Goal: Task Accomplishment & Management: Use online tool/utility

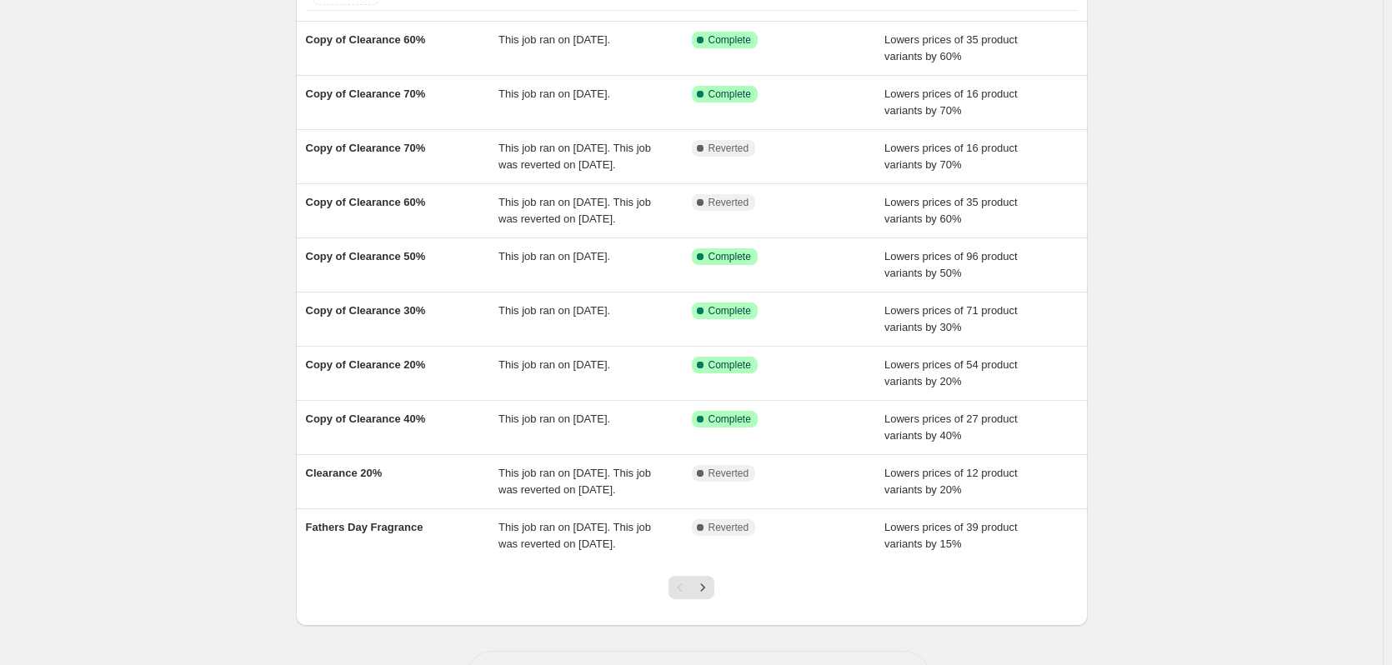
scroll to position [167, 0]
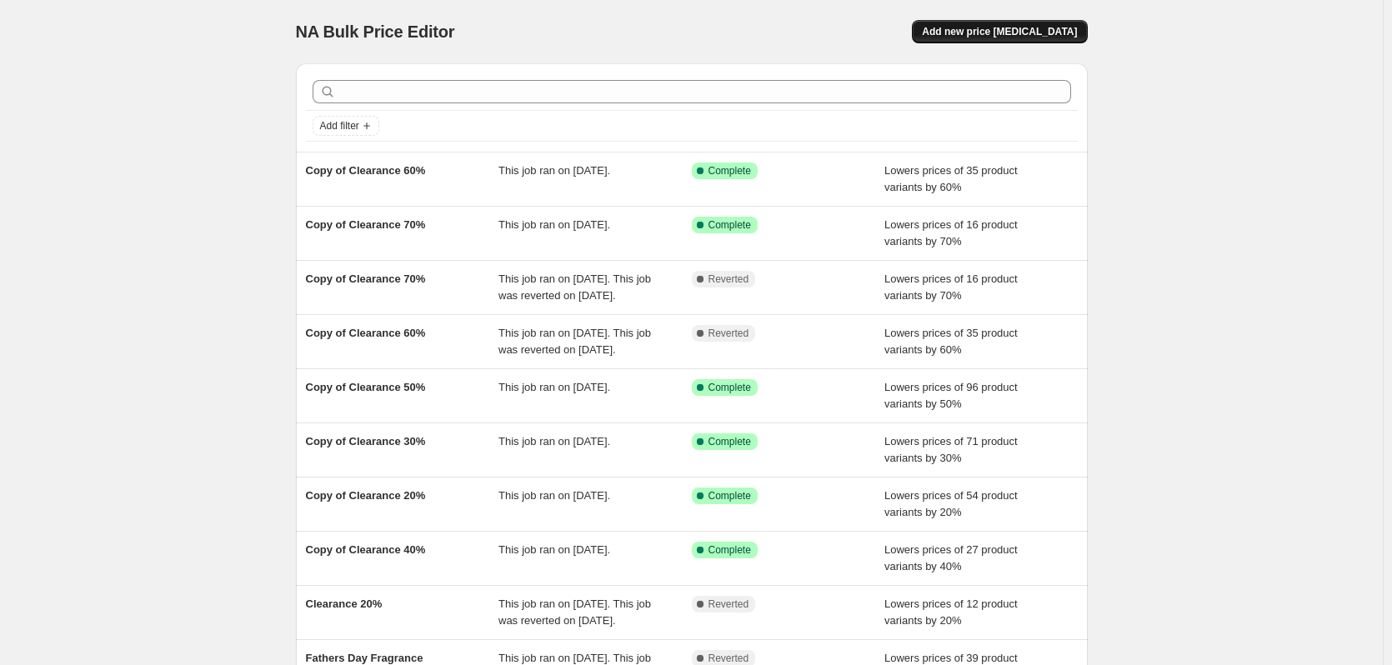
click at [1005, 36] on span "Add new price [MEDICAL_DATA]" at bounding box center [999, 31] width 155 height 13
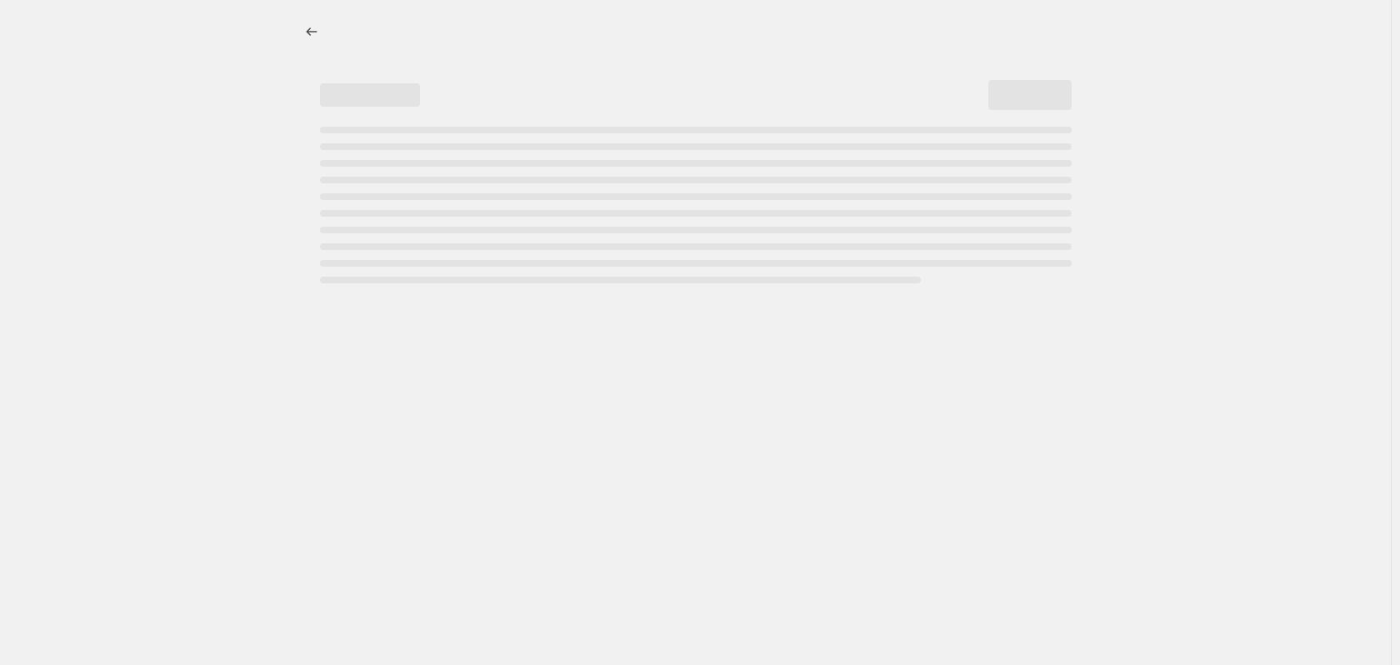
select select "percentage"
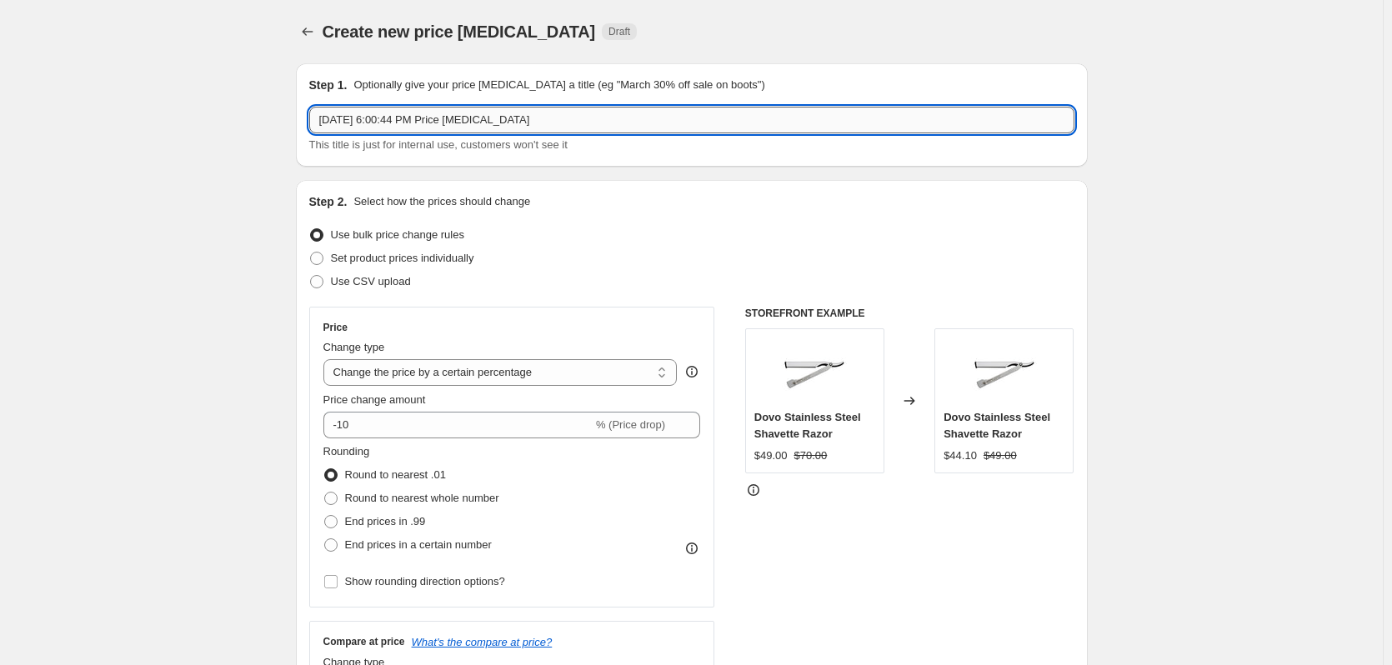
click at [384, 124] on input "Sep 24, 2025, 6:00:44 PM Price change job" at bounding box center [691, 120] width 765 height 27
type input "MISTRAL LAUNCH 15%"
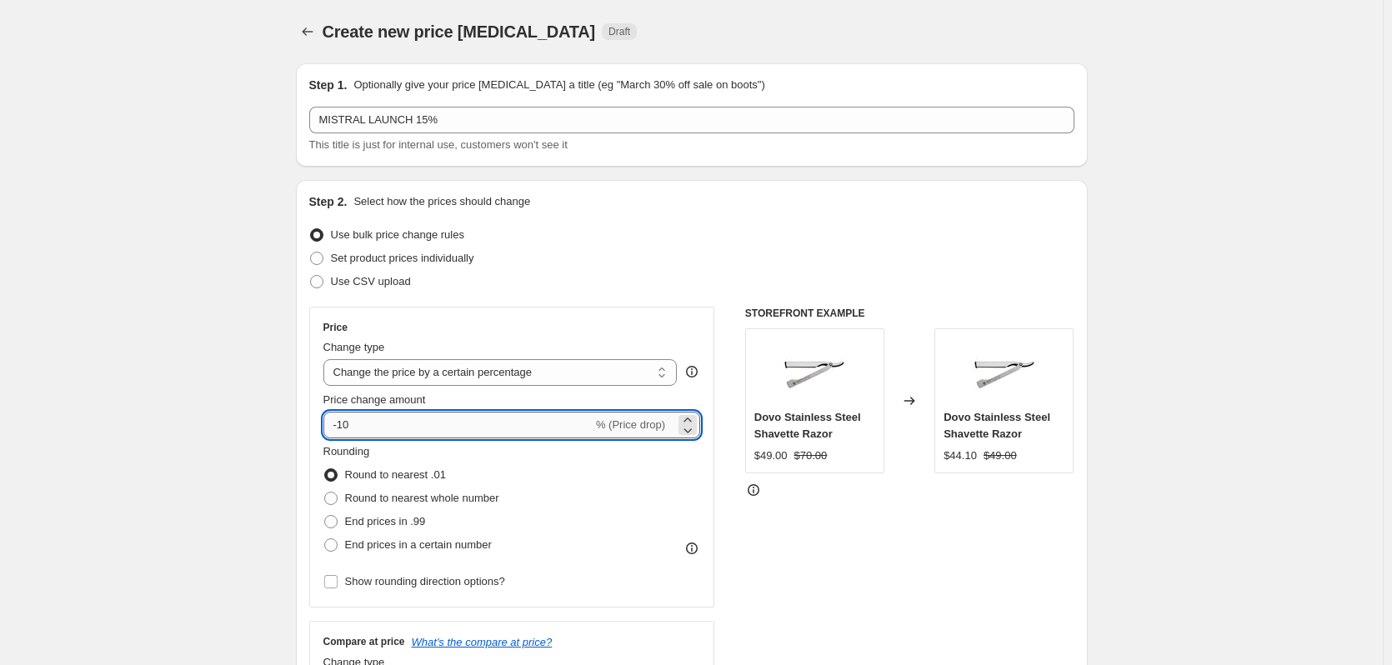
click at [414, 428] on input "-10" at bounding box center [457, 425] width 269 height 27
type input "-15"
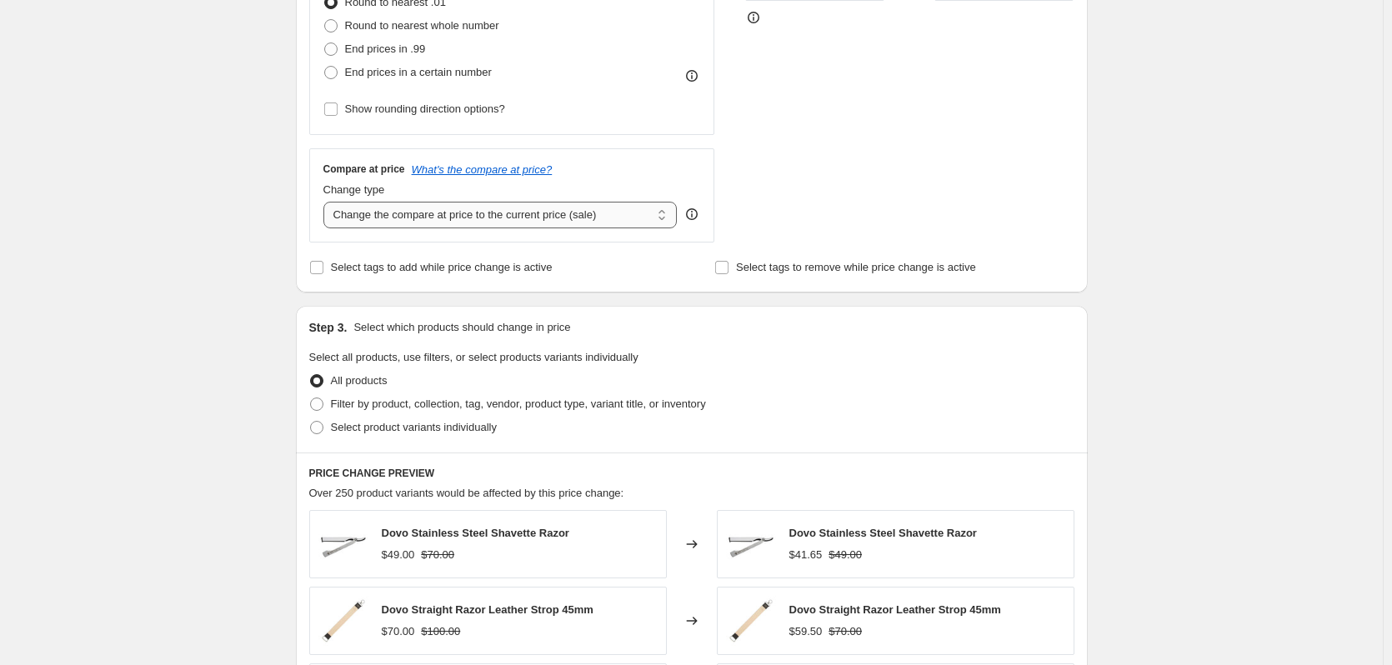
scroll to position [500, 0]
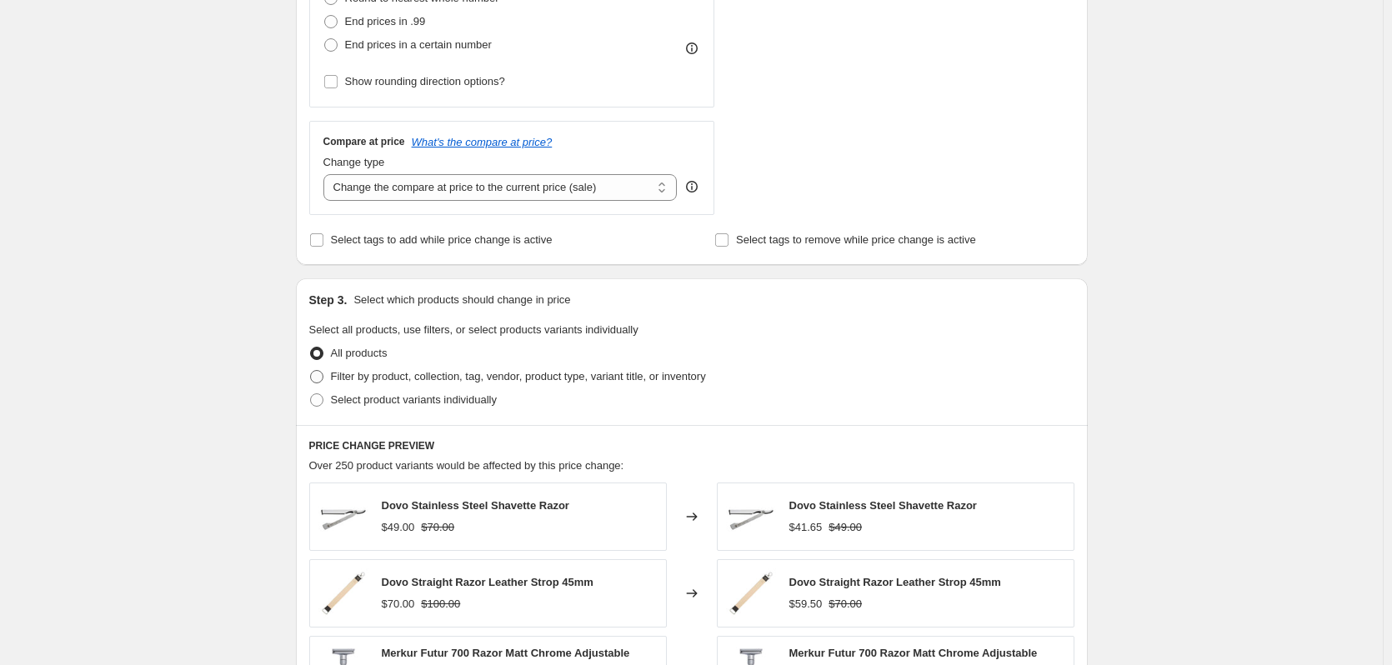
click at [387, 376] on span "Filter by product, collection, tag, vendor, product type, variant title, or inv…" at bounding box center [518, 376] width 375 height 13
click at [311, 371] on input "Filter by product, collection, tag, vendor, product type, variant title, or inv…" at bounding box center [310, 370] width 1 height 1
radio input "true"
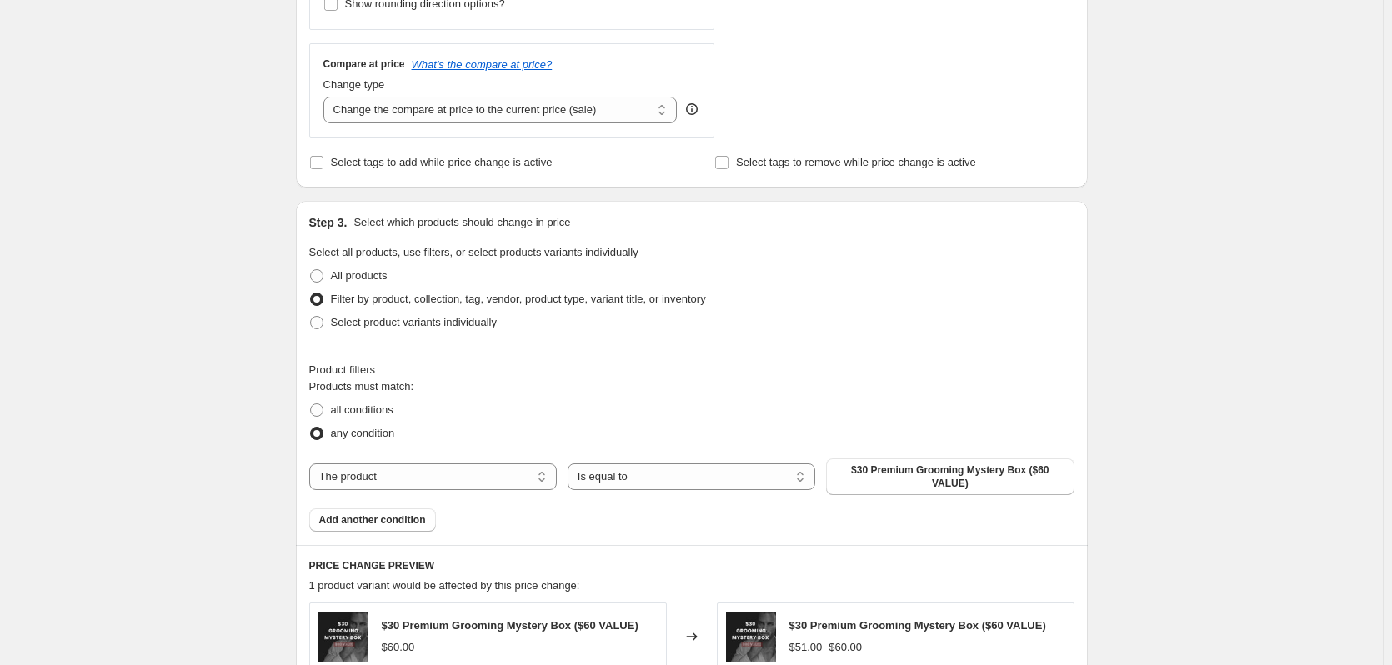
scroll to position [583, 0]
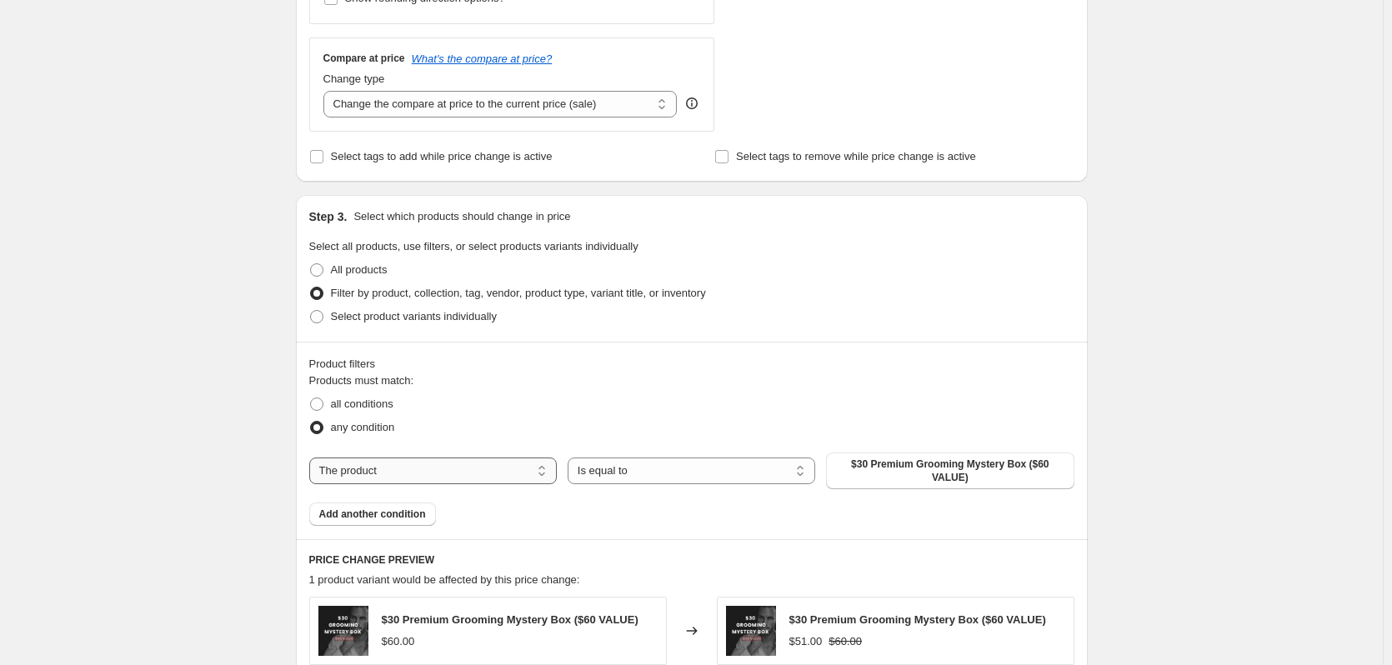
click at [458, 477] on select "The product The product's collection The product's tag The product's vendor The…" at bounding box center [433, 471] width 248 height 27
select select "collection"
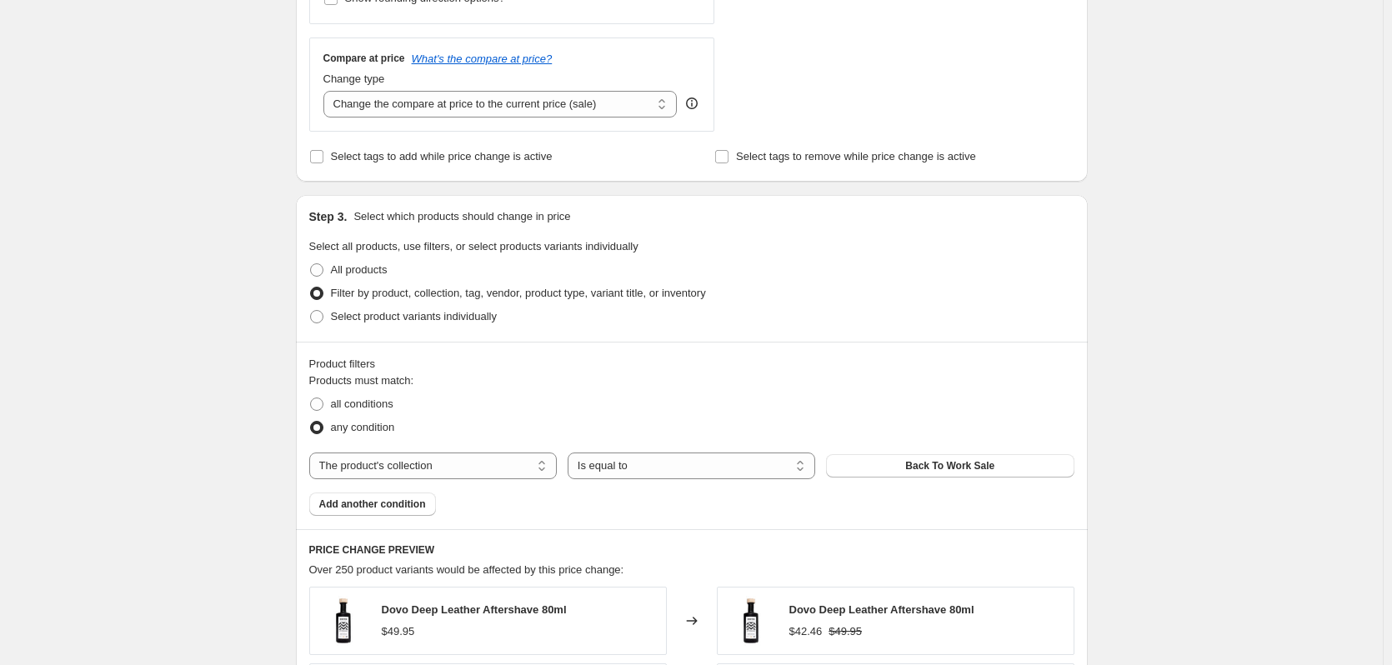
click at [907, 470] on button "Back To Work Sale" at bounding box center [950, 465] width 248 height 23
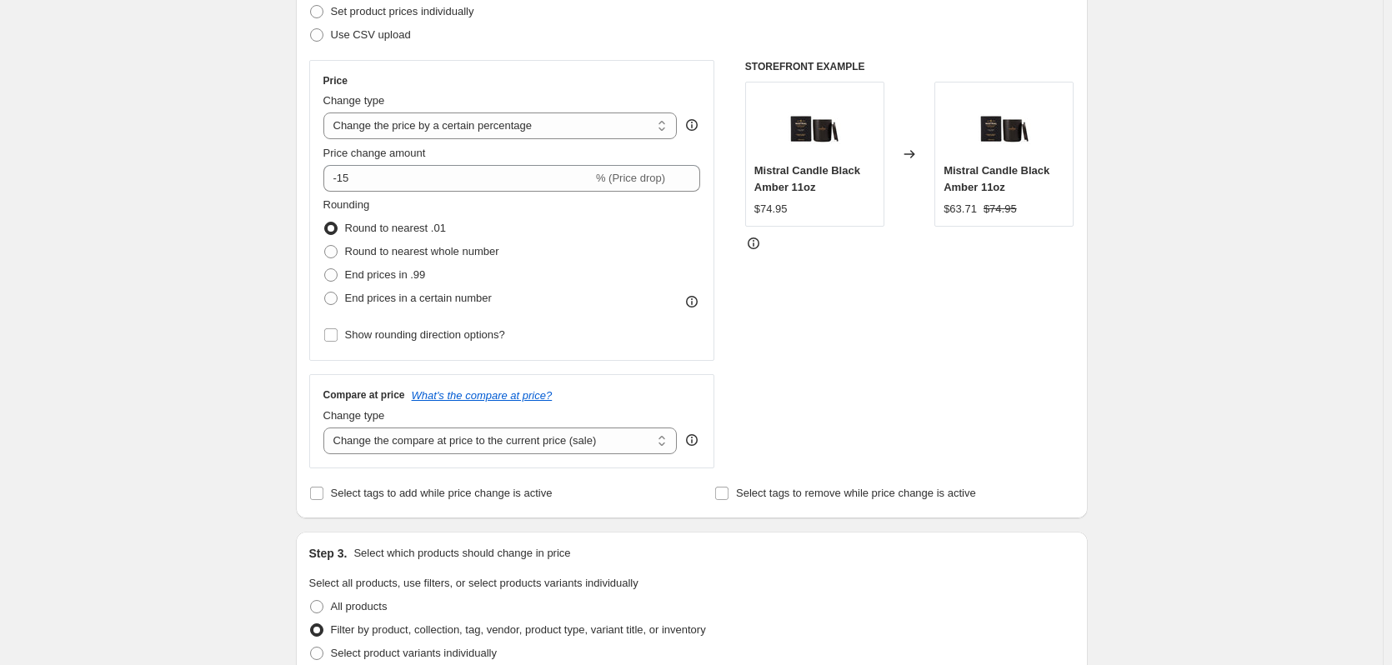
scroll to position [250, 0]
click at [525, 434] on select "Change the compare at price to the current price (sale) Change the compare at p…" at bounding box center [500, 437] width 354 height 27
click at [208, 335] on div "Create new price change job. This page is ready Create new price change job Dra…" at bounding box center [691, 677] width 1383 height 1854
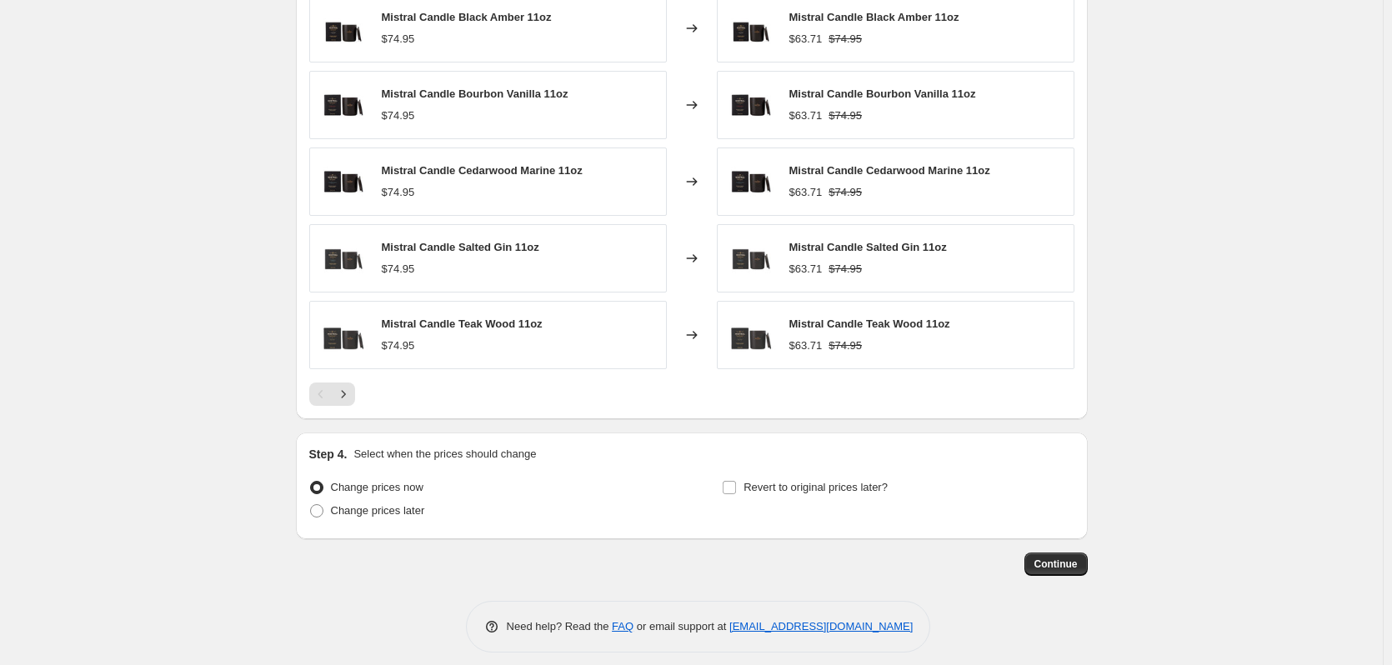
scroll to position [1189, 0]
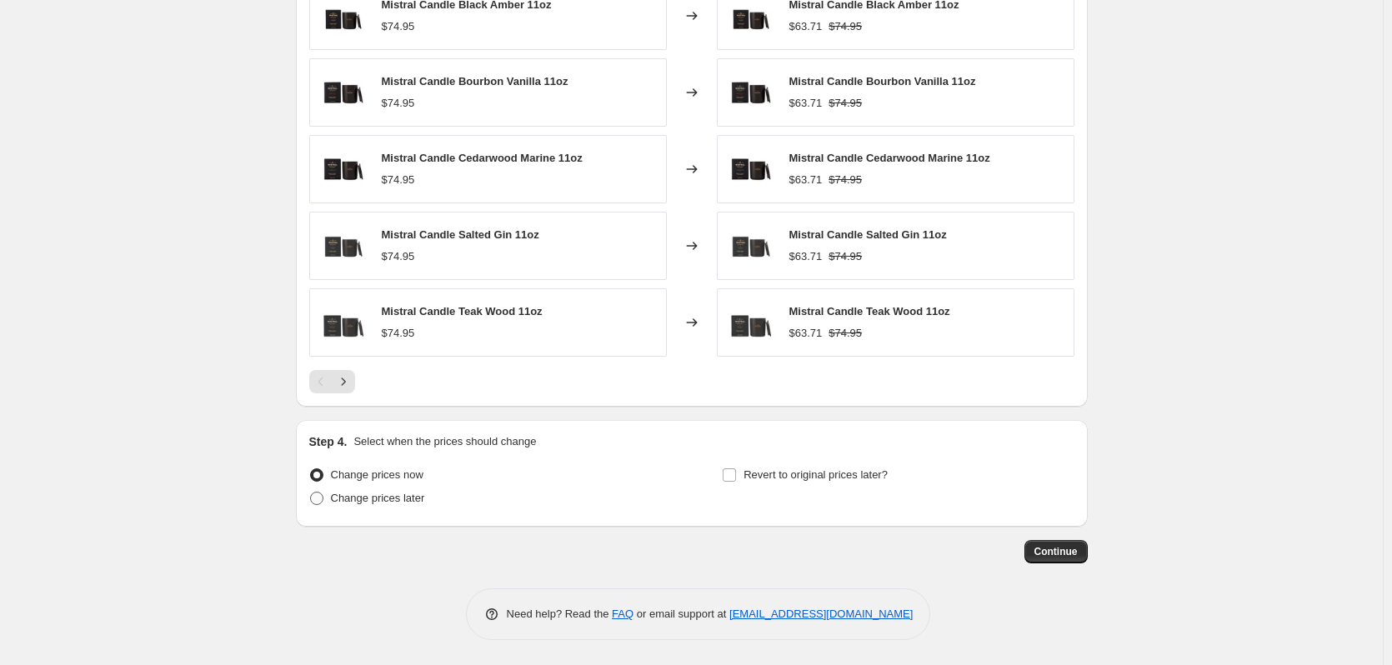
click at [400, 499] on span "Change prices later" at bounding box center [378, 498] width 94 height 13
click at [311, 493] on input "Change prices later" at bounding box center [310, 492] width 1 height 1
radio input "true"
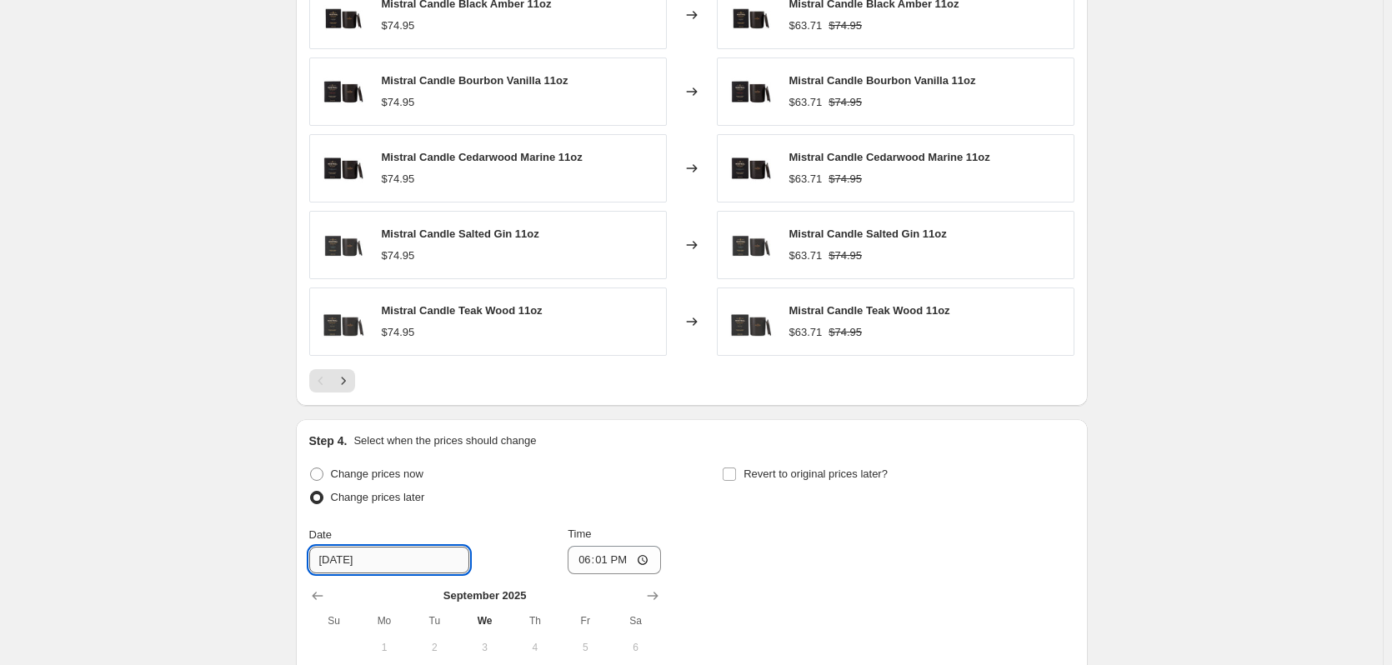
click at [389, 552] on input "9/25/2025" at bounding box center [389, 560] width 160 height 27
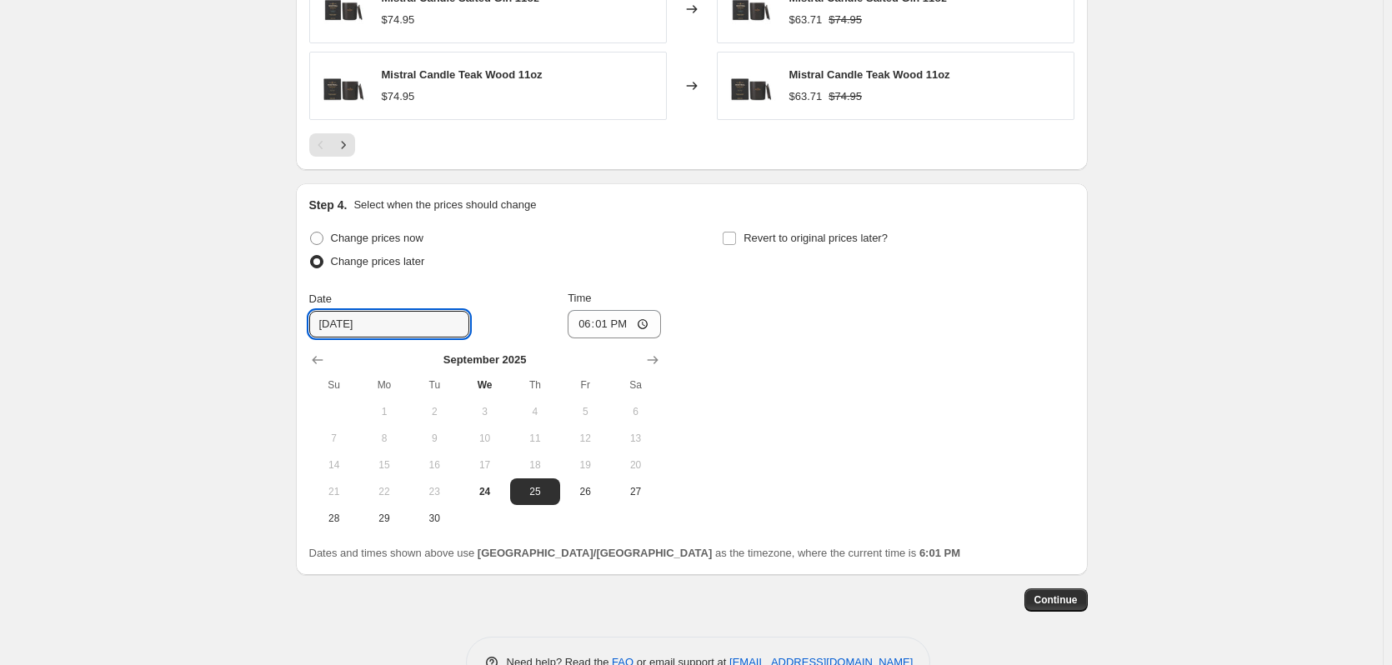
scroll to position [1439, 0]
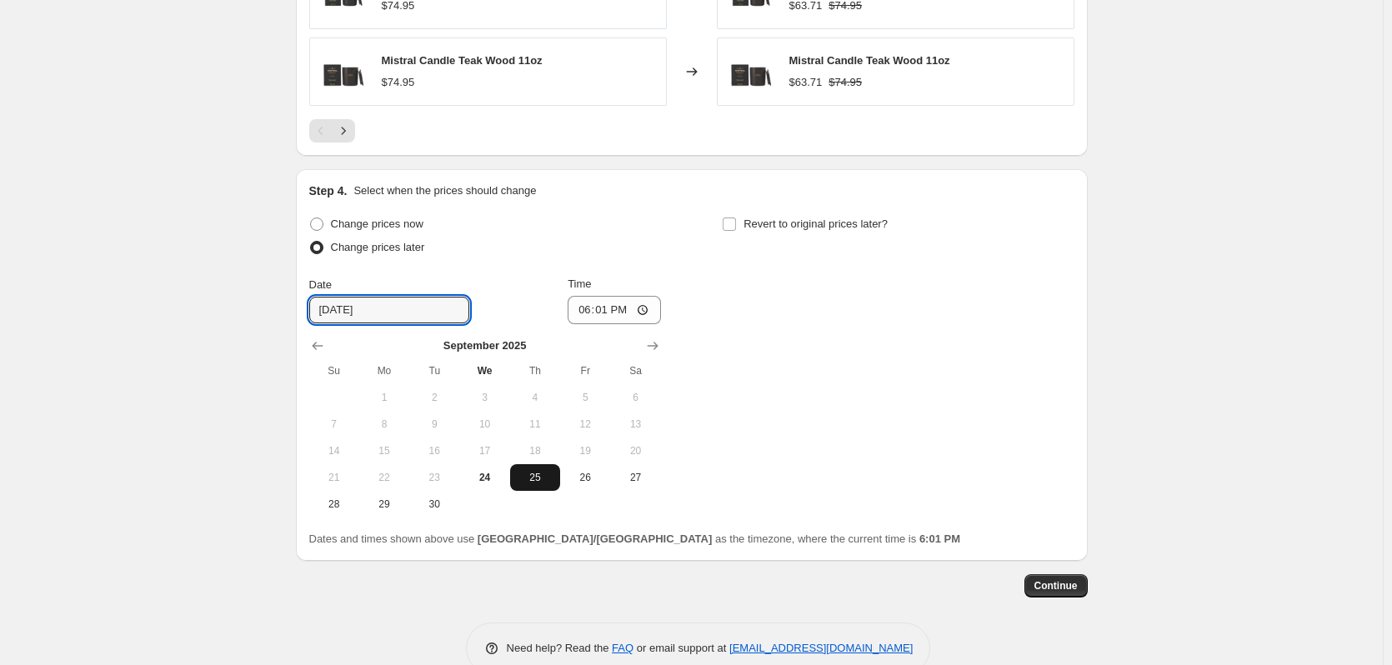
click at [545, 483] on span "25" at bounding box center [535, 477] width 37 height 13
click at [593, 307] on input "18:01" at bounding box center [614, 310] width 93 height 28
click at [622, 312] on input "18:01" at bounding box center [614, 310] width 93 height 28
click at [590, 310] on input "06:01" at bounding box center [614, 310] width 93 height 28
type input "04:00"
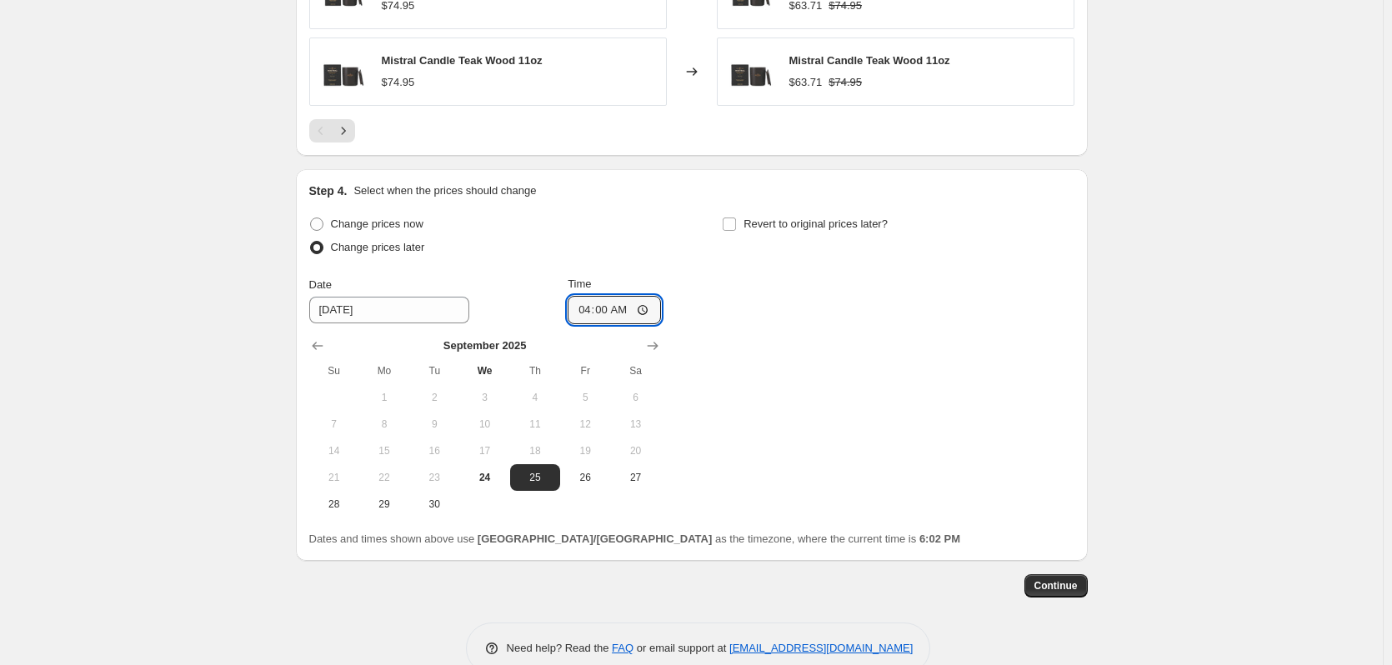
click at [797, 220] on span "Revert to original prices later?" at bounding box center [815, 224] width 144 height 13
click at [736, 220] on input "Revert to original prices later?" at bounding box center [729, 224] width 13 height 13
checkbox input "true"
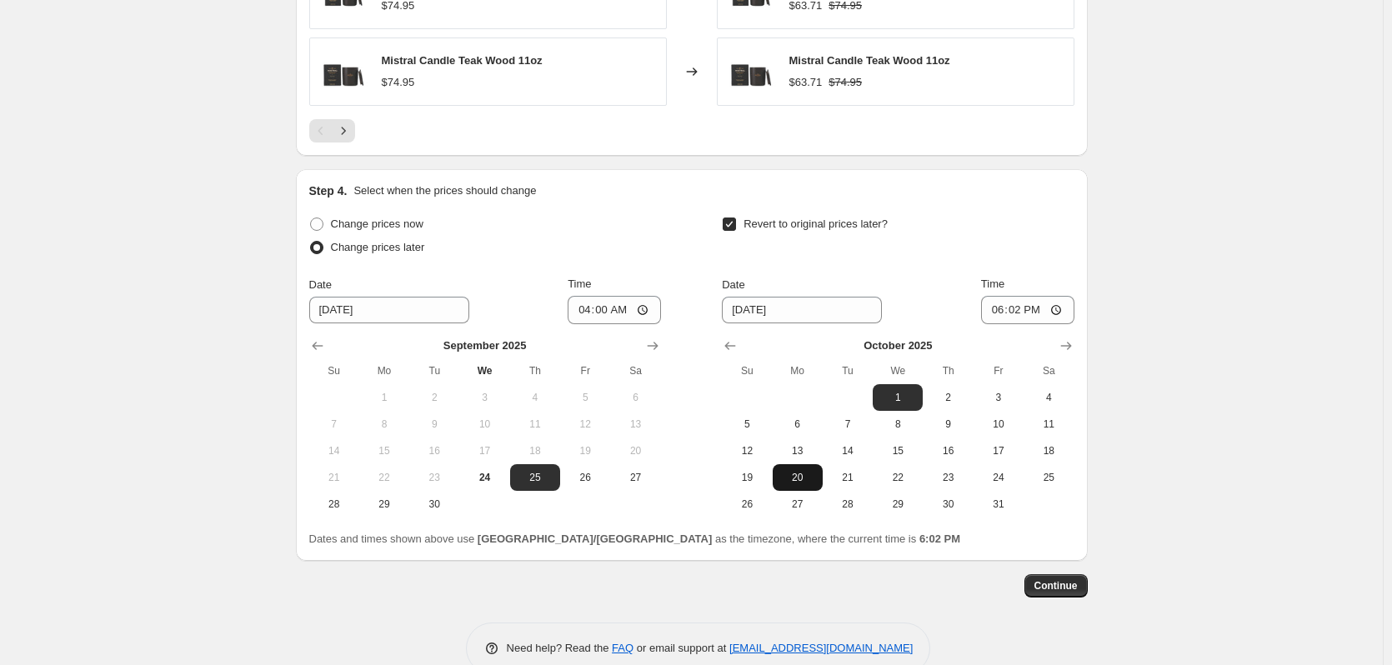
click at [808, 478] on span "20" at bounding box center [797, 477] width 37 height 13
type input "10/20/2025"
click at [1000, 310] on input "18:02" at bounding box center [1027, 310] width 93 height 28
type input "00:00"
click at [1019, 190] on div "Step 4. Select when the prices should change" at bounding box center [691, 191] width 765 height 17
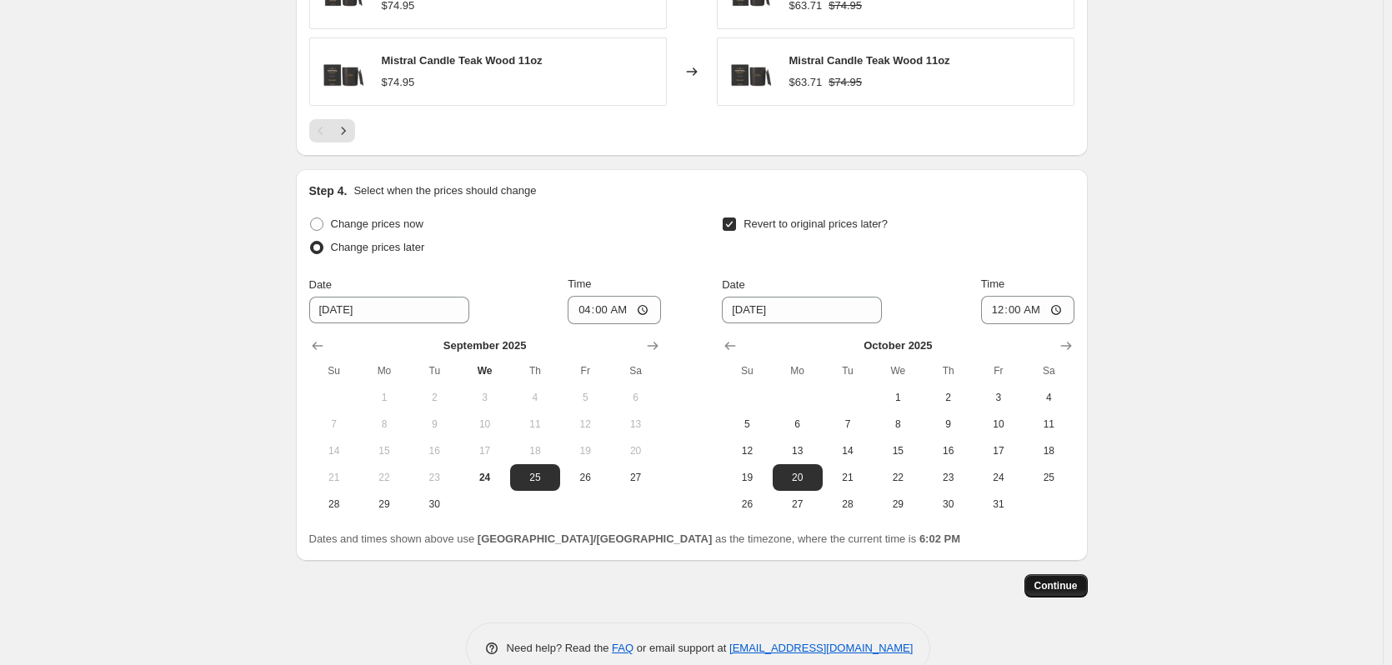
click at [1053, 589] on span "Continue" at bounding box center [1055, 585] width 43 height 13
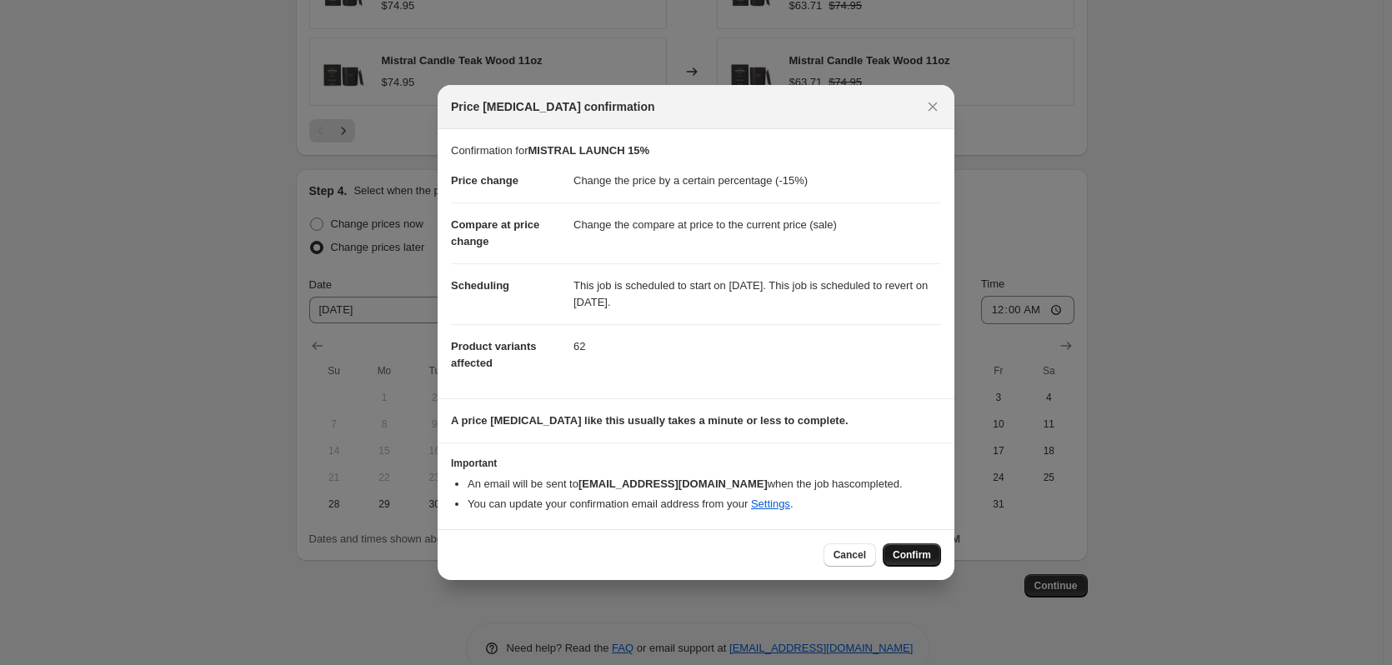
click at [904, 553] on span "Confirm" at bounding box center [912, 554] width 38 height 13
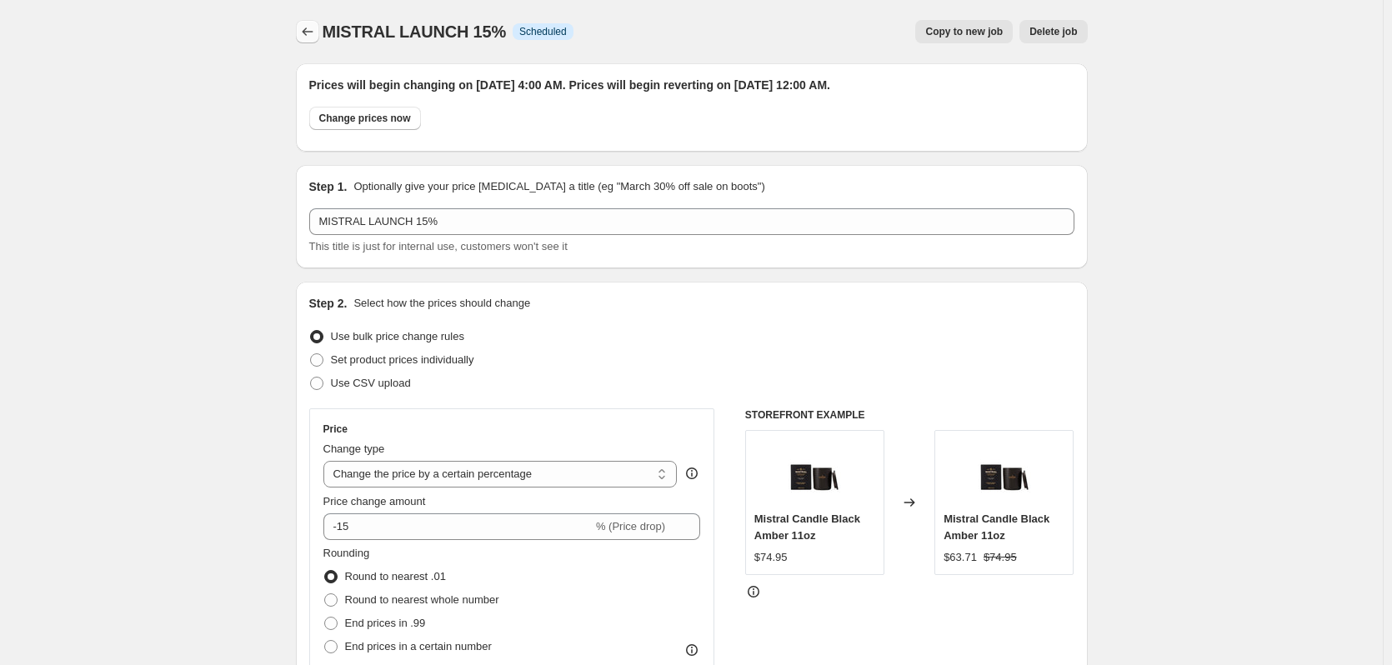
click at [305, 32] on icon "Price change jobs" at bounding box center [307, 31] width 17 height 17
